Goal: Task Accomplishment & Management: Use online tool/utility

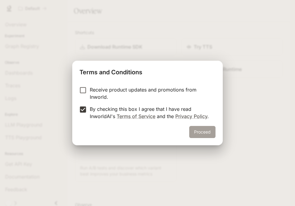
click at [205, 128] on button "Proceed" at bounding box center [202, 132] width 26 height 12
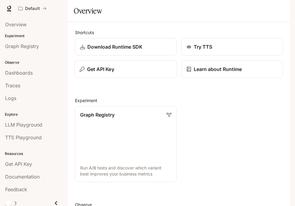
click at [115, 73] on div "Get API Key" at bounding box center [125, 68] width 92 height 7
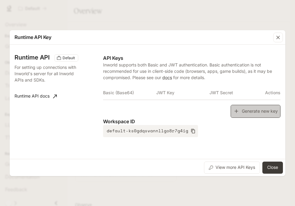
click at [243, 113] on button "Generate new key" at bounding box center [255, 111] width 50 height 13
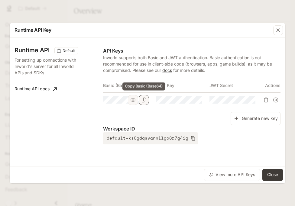
click at [145, 100] on icon "Copy Basic (Base64)" at bounding box center [143, 99] width 5 height 5
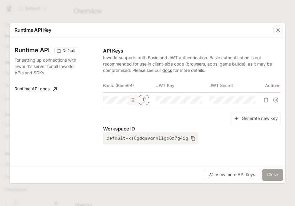
click at [273, 173] on button "Close" at bounding box center [272, 175] width 21 height 12
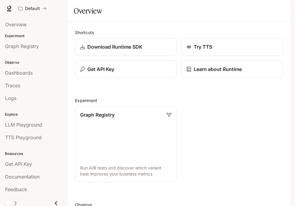
click at [282, 10] on icon "button" at bounding box center [281, 8] width 5 height 5
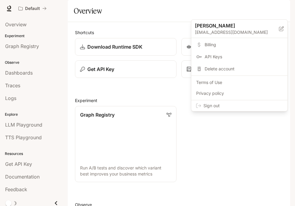
click at [244, 106] on span "Sign out" at bounding box center [242, 106] width 79 height 6
